Goal: Obtain resource: Obtain resource

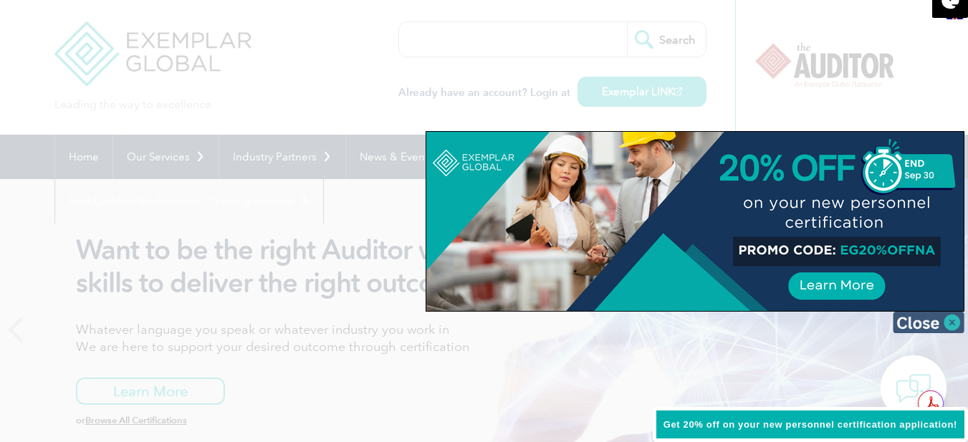
click at [945, 328] on img at bounding box center [929, 323] width 72 height 22
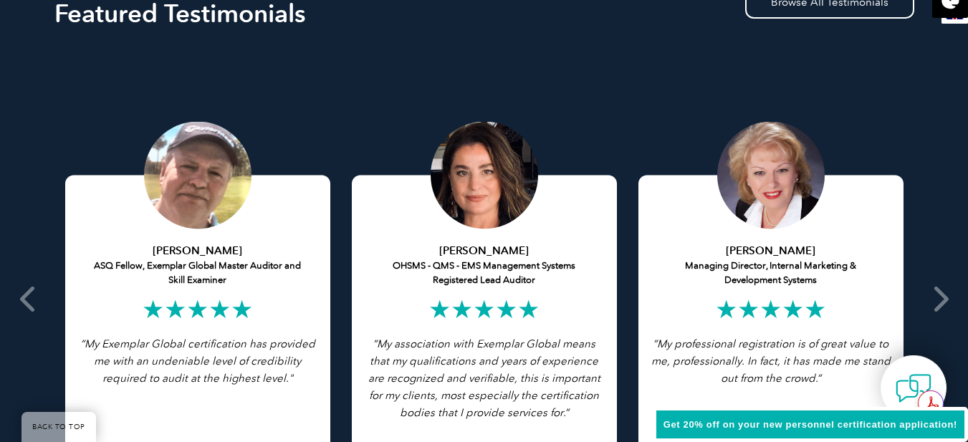
scroll to position [2842, 0]
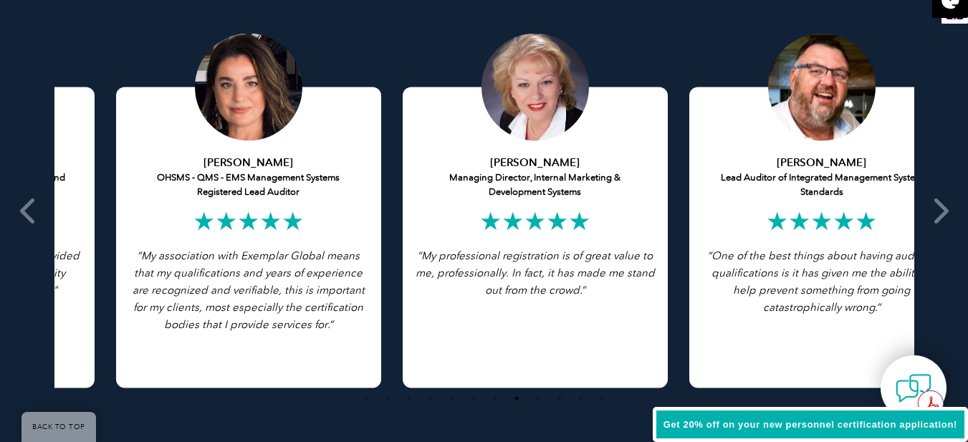
drag, startPoint x: 278, startPoint y: 238, endPoint x: 329, endPoint y: 242, distance: 51.1
click at [329, 242] on div "Cathy Keech OHSMS - QMS - EMS Management Systems Registered Lead Auditor ★★★★★ …" at bounding box center [248, 237] width 265 height 301
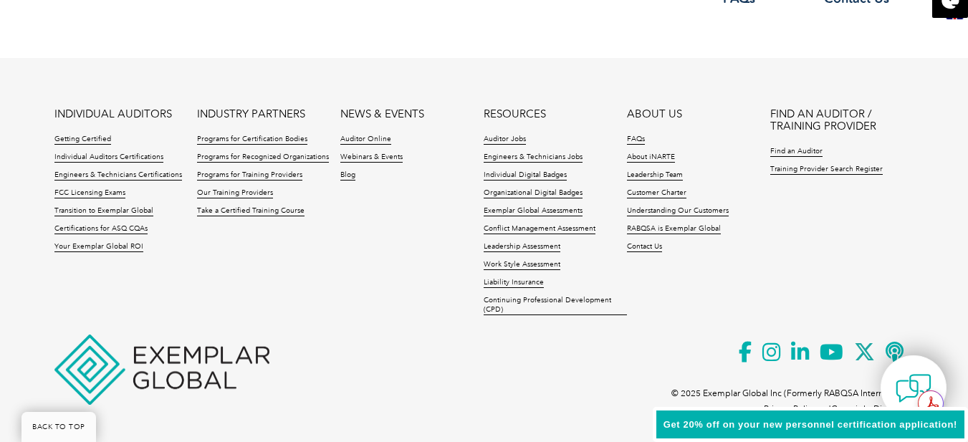
scroll to position [3491, 0]
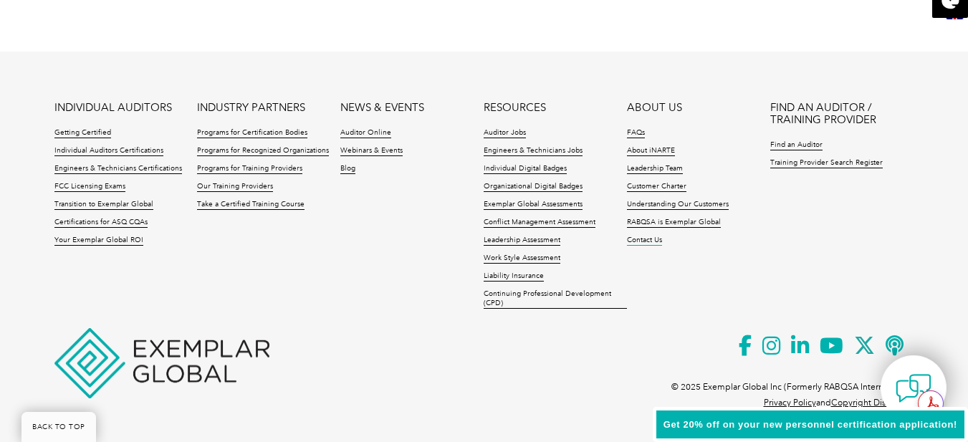
click at [654, 241] on link "Contact Us" at bounding box center [644, 241] width 35 height 10
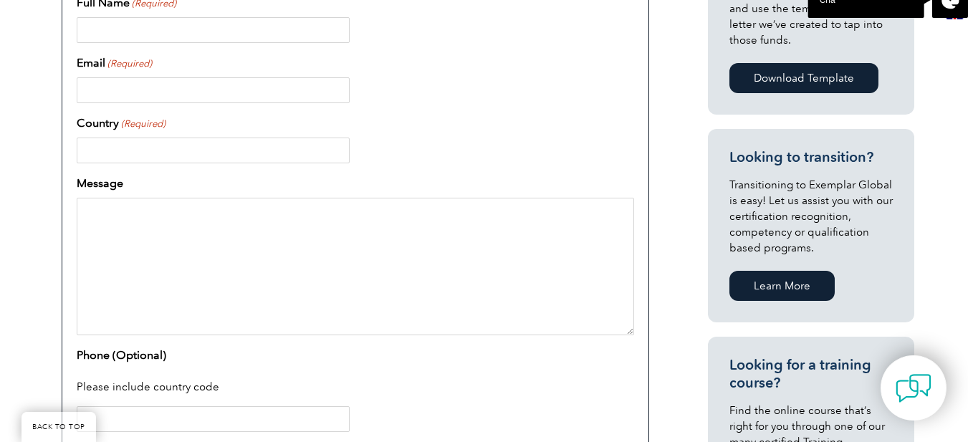
scroll to position [644, 0]
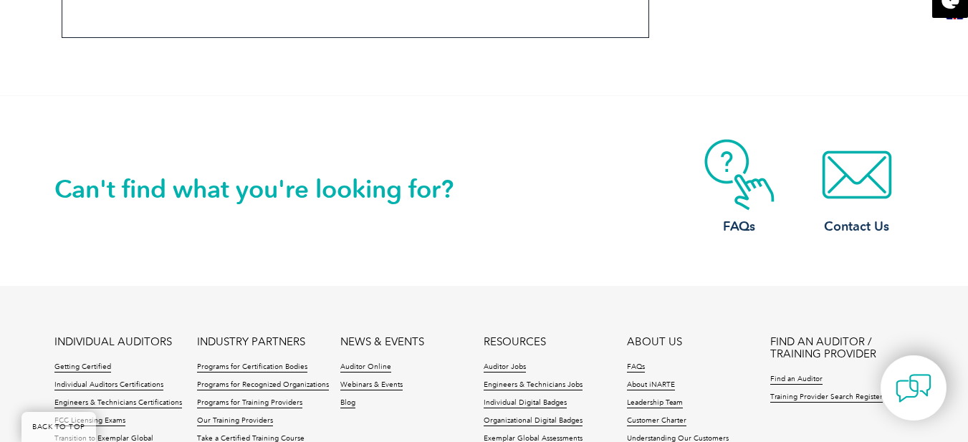
drag, startPoint x: 978, startPoint y: 59, endPoint x: 975, endPoint y: 328, distance: 268.8
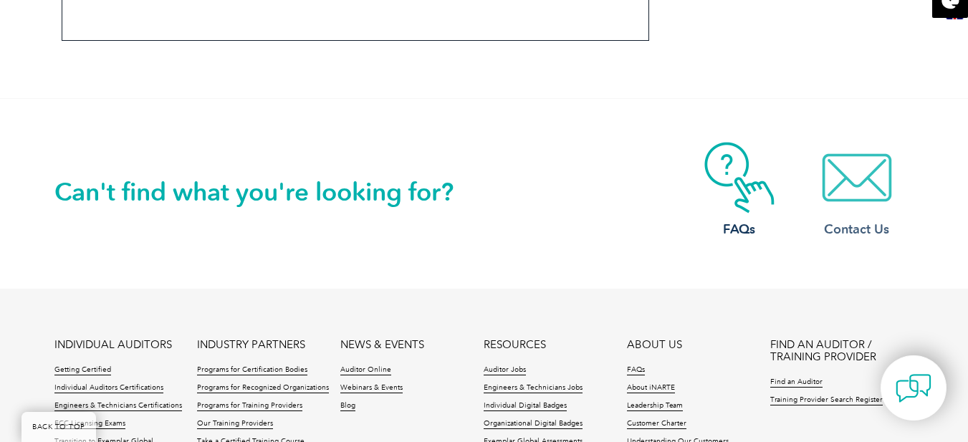
click at [855, 184] on img at bounding box center [857, 178] width 115 height 72
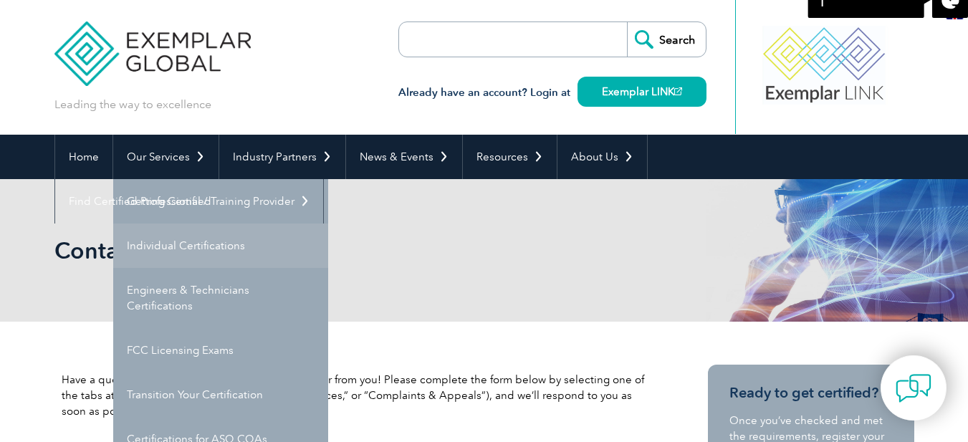
click at [196, 240] on link "Individual Certifications" at bounding box center [220, 246] width 215 height 44
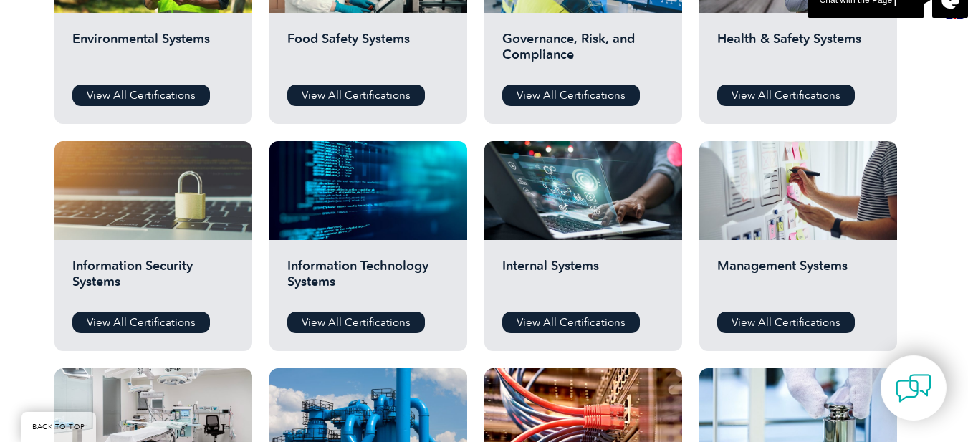
scroll to position [683, 0]
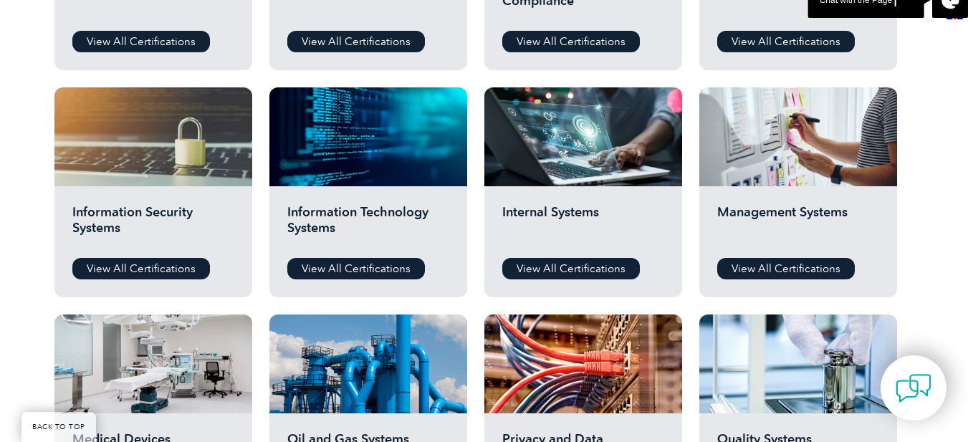
drag, startPoint x: 978, startPoint y: 53, endPoint x: 978, endPoint y: 190, distance: 136.9
click at [968, 190] on html "BACK TO TOP Leading the way to excellence Search" at bounding box center [484, 355] width 968 height 2076
click at [151, 268] on link "View All Certifications" at bounding box center [141, 269] width 138 height 22
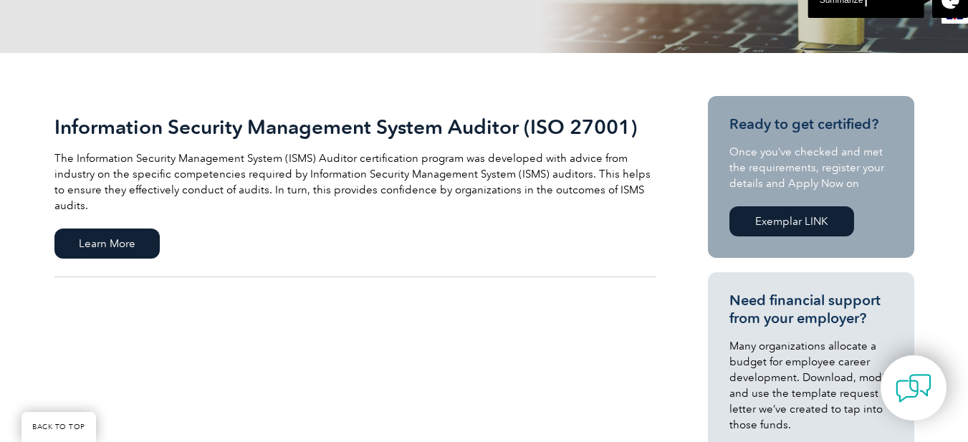
scroll to position [287, 0]
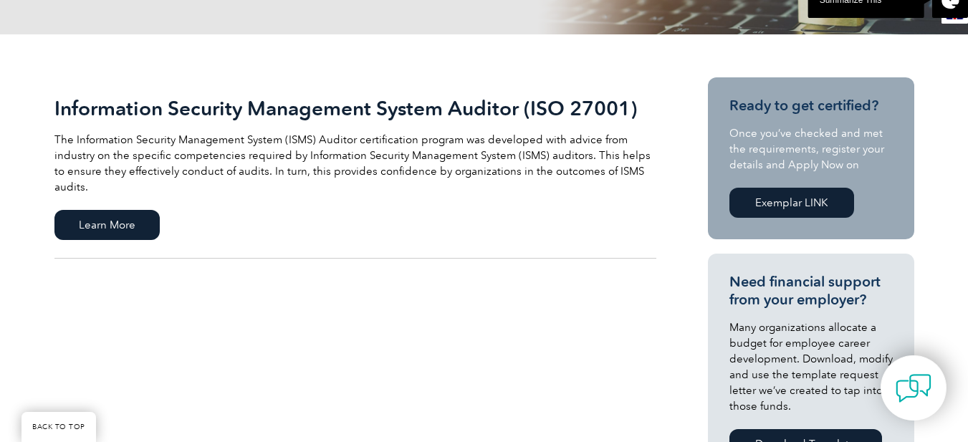
drag, startPoint x: 978, startPoint y: 48, endPoint x: 978, endPoint y: 114, distance: 65.9
click at [131, 222] on span "Learn More" at bounding box center [106, 225] width 105 height 30
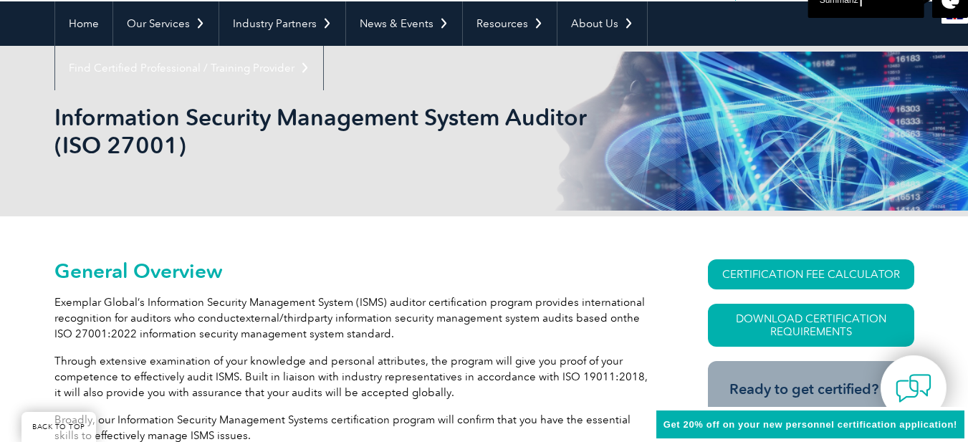
scroll to position [229, 0]
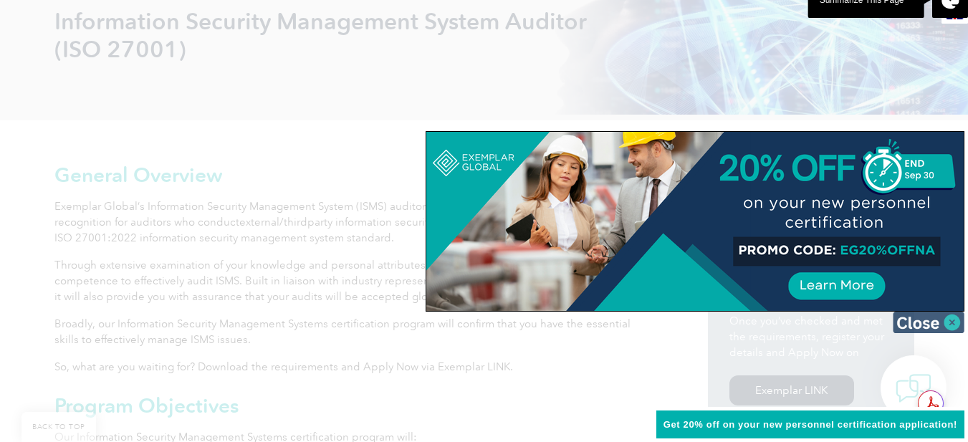
click at [936, 316] on img at bounding box center [929, 323] width 72 height 22
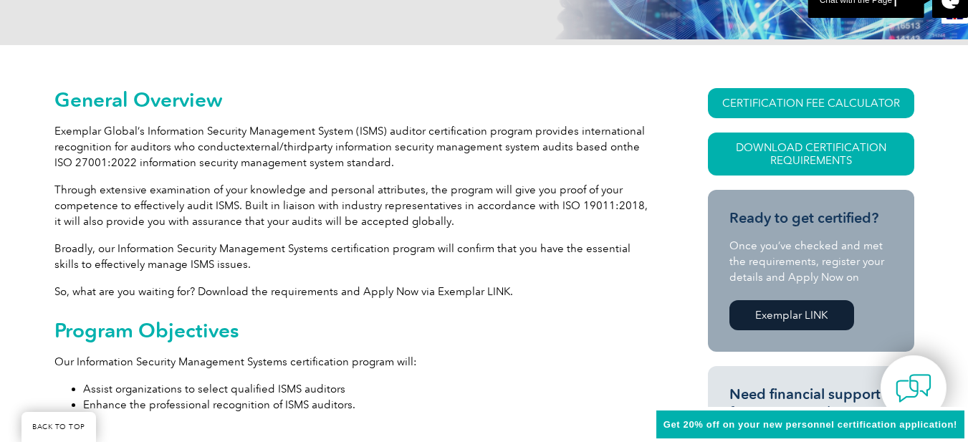
scroll to position [309, 0]
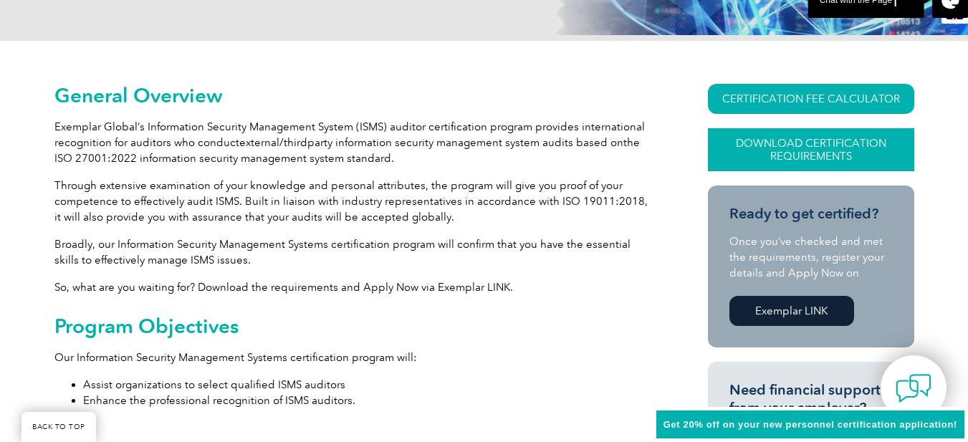
click at [806, 155] on link "Download Certification Requirements" at bounding box center [811, 149] width 206 height 43
click at [803, 98] on link "CERTIFICATION FEE CALCULATOR" at bounding box center [811, 99] width 206 height 30
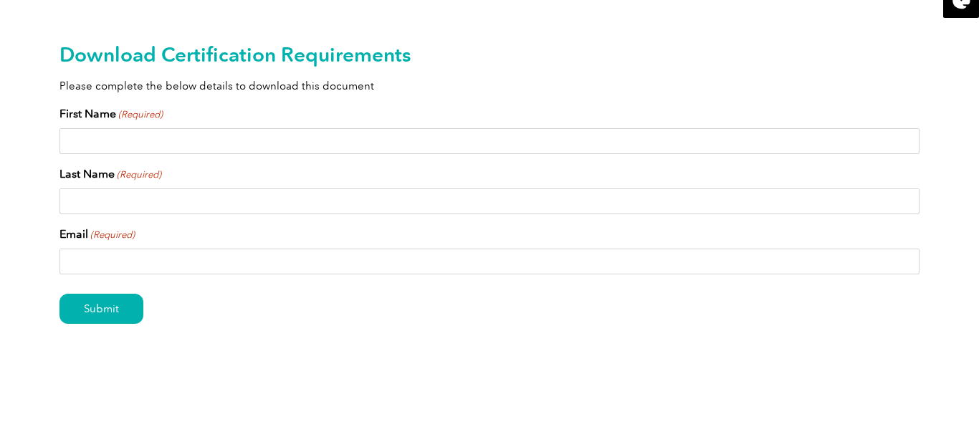
click at [642, 140] on input "First Name (Required)" at bounding box center [489, 141] width 860 height 26
type input "[PERSON_NAME]"
type input "[EMAIL_ADDRESS][DOMAIN_NAME]"
click at [0, 254] on div "Download Certification Requirements Please complete the below details to downlo…" at bounding box center [489, 206] width 979 height 413
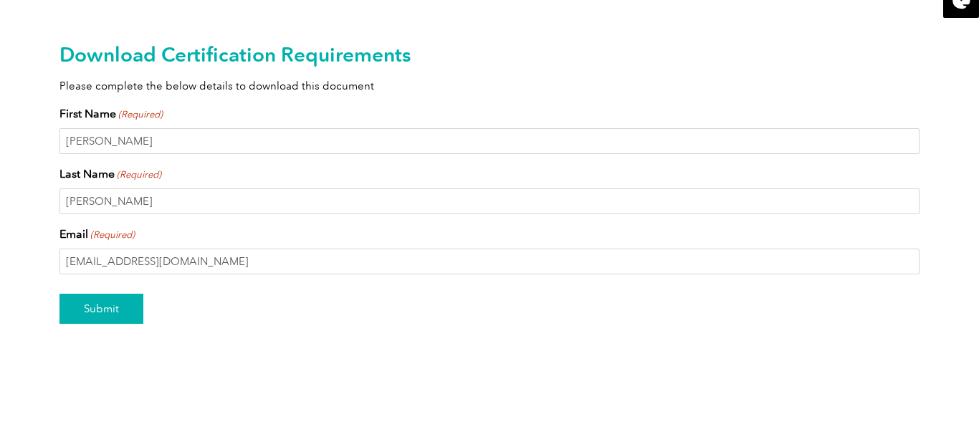
click at [82, 311] on input "Submit" at bounding box center [101, 309] width 84 height 30
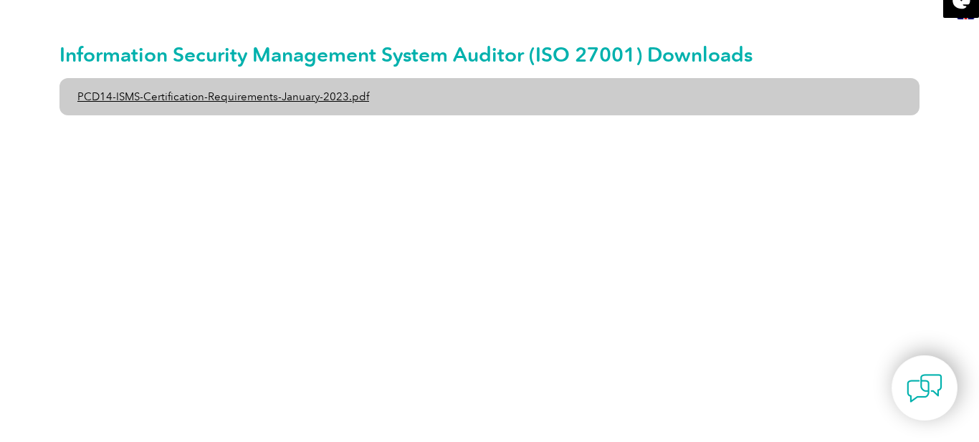
click at [264, 100] on link "PCD14-ISMS-Certification-Requirements-January-2023.pdf" at bounding box center [489, 96] width 860 height 37
